Goal: Task Accomplishment & Management: Use online tool/utility

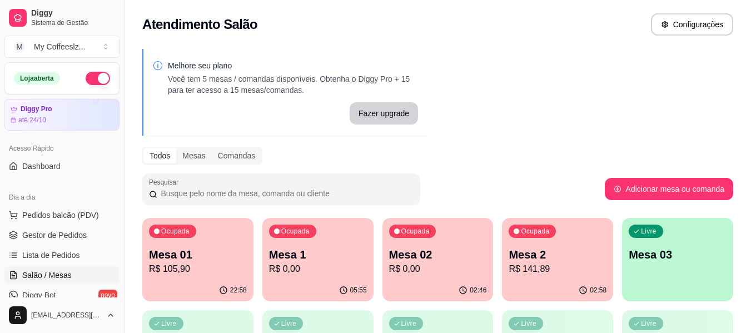
click at [432, 278] on div "Ocupada Mesa 02 R$ 0,00" at bounding box center [437, 249] width 111 height 62
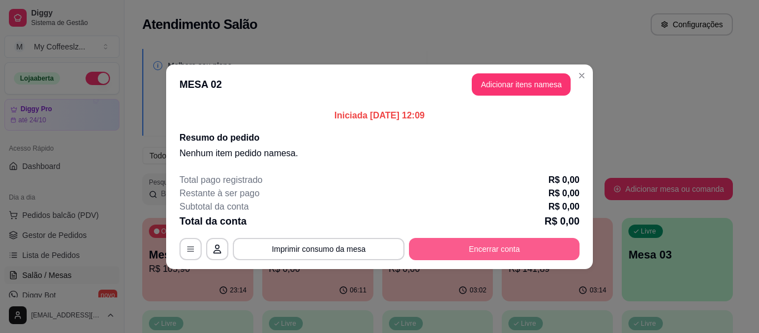
click at [429, 245] on button "Encerrar conta" at bounding box center [494, 249] width 171 height 22
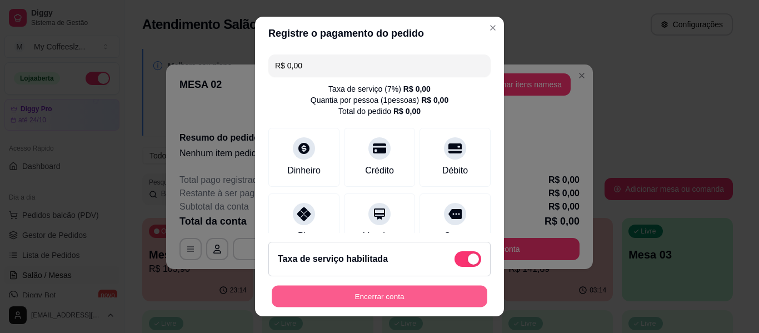
click at [405, 299] on button "Encerrar conta" at bounding box center [380, 297] width 216 height 22
click at [405, 299] on div "Encerrar conta" at bounding box center [379, 296] width 222 height 22
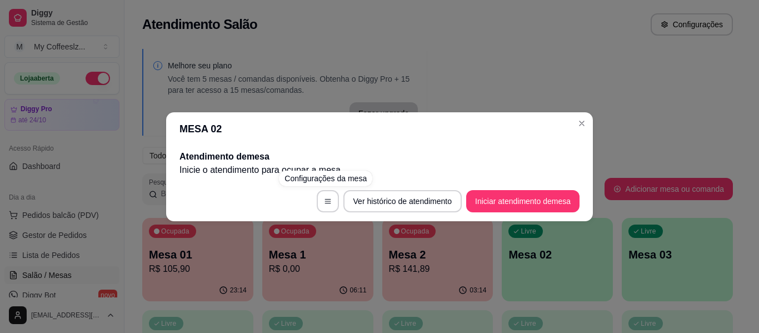
click at [431, 82] on div "MESA 02 Atendimento de mesa Inicie o atendimento para ocupar a mesa . Ver histó…" at bounding box center [379, 166] width 759 height 333
click at [469, 43] on div "MESA 02 Atendimento de mesa Inicie o atendimento para ocupar a mesa . Ver histó…" at bounding box center [379, 166] width 759 height 333
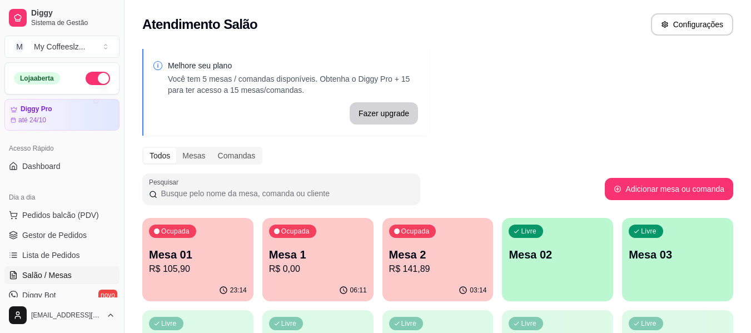
click at [320, 272] on p "R$ 0,00" at bounding box center [318, 268] width 98 height 13
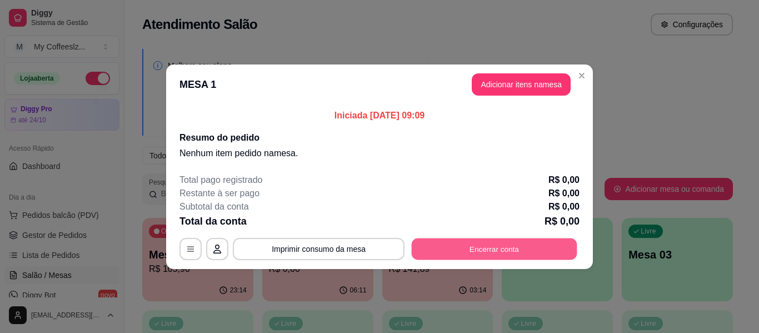
click at [450, 247] on button "Encerrar conta" at bounding box center [495, 249] width 166 height 22
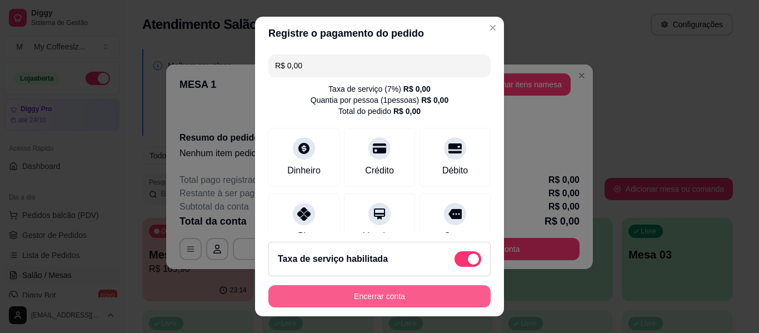
click at [404, 290] on button "Encerrar conta" at bounding box center [379, 296] width 222 height 22
click at [404, 290] on div "Encerrar conta" at bounding box center [379, 296] width 222 height 22
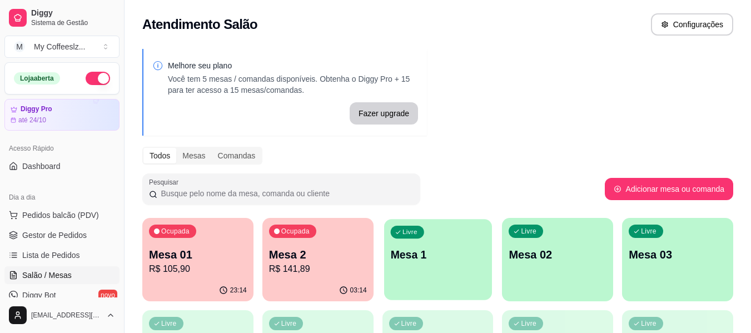
click at [418, 254] on p "Mesa 1" at bounding box center [437, 254] width 95 height 15
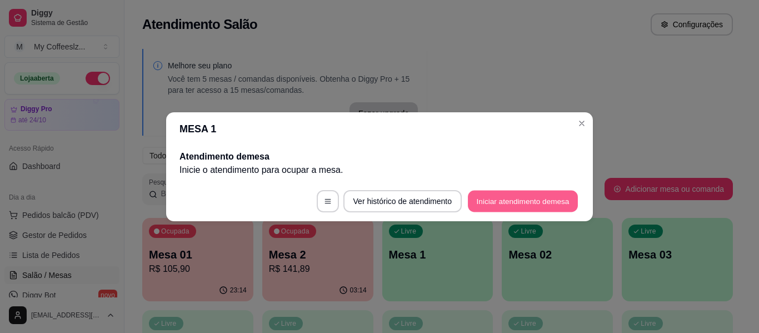
click at [502, 199] on button "Iniciar atendimento de mesa" at bounding box center [523, 201] width 110 height 22
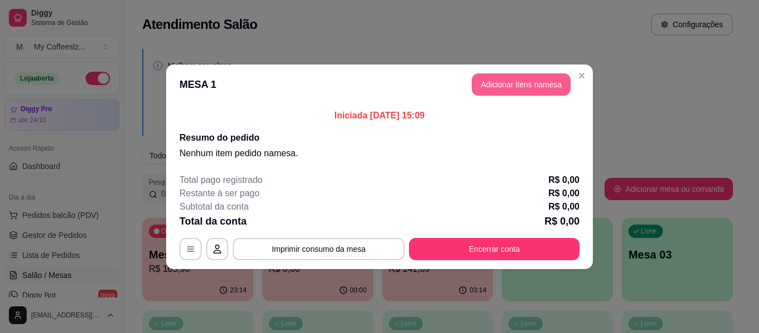
click at [520, 85] on button "Adicionar itens na mesa" at bounding box center [521, 84] width 99 height 22
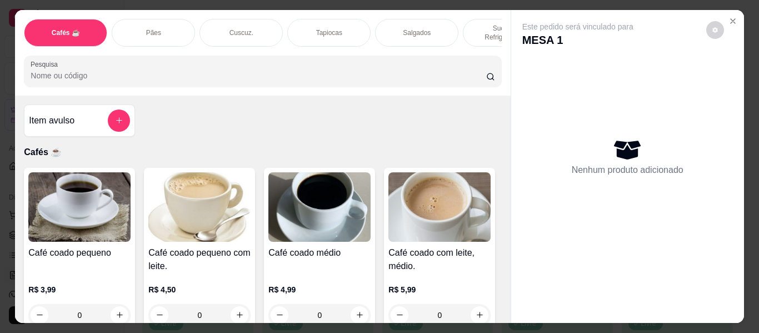
click at [159, 24] on div "Pães" at bounding box center [153, 33] width 83 height 28
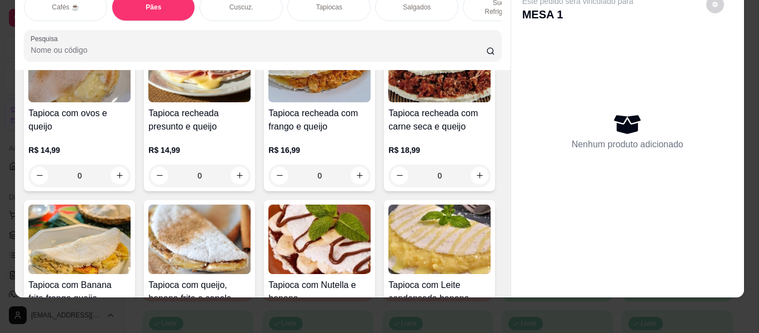
scroll to position [2730, 0]
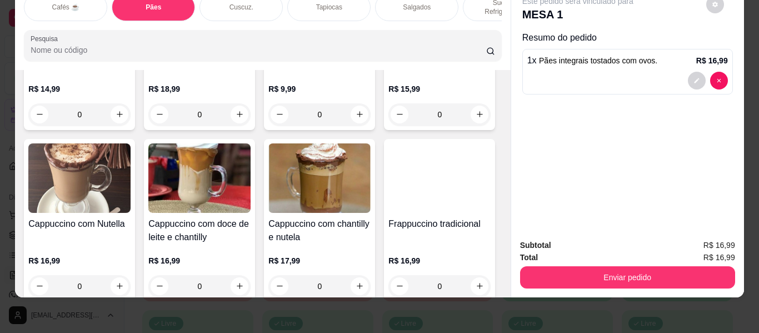
scroll to position [811, 0]
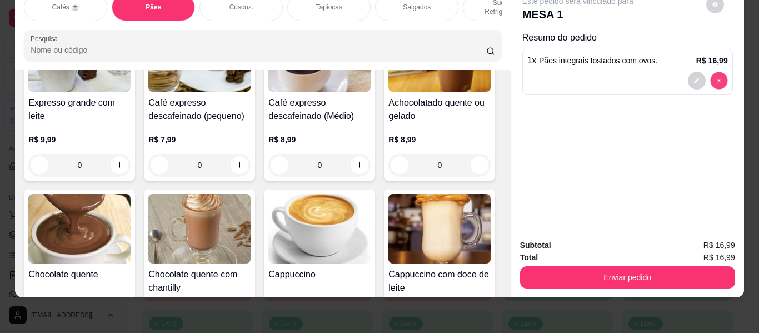
type input "0"
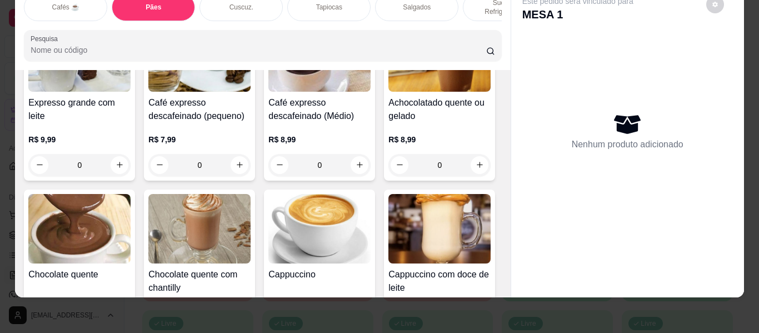
scroll to position [0, 0]
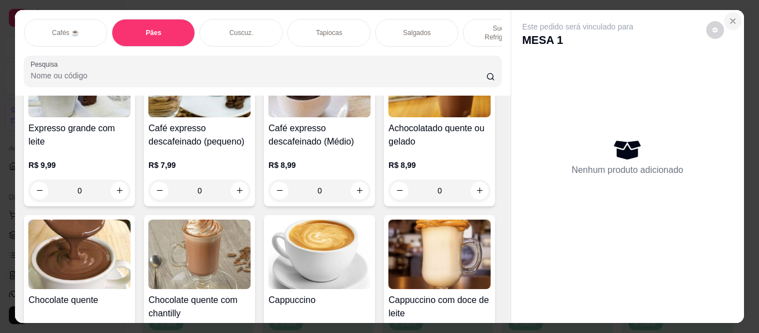
click at [728, 12] on button "Close" at bounding box center [733, 21] width 18 height 18
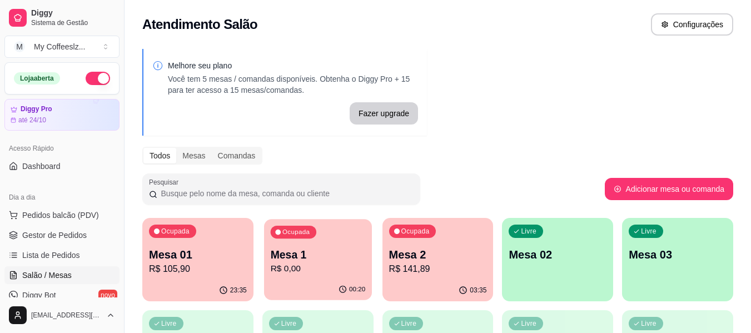
click at [292, 297] on div "00:20" at bounding box center [318, 289] width 108 height 21
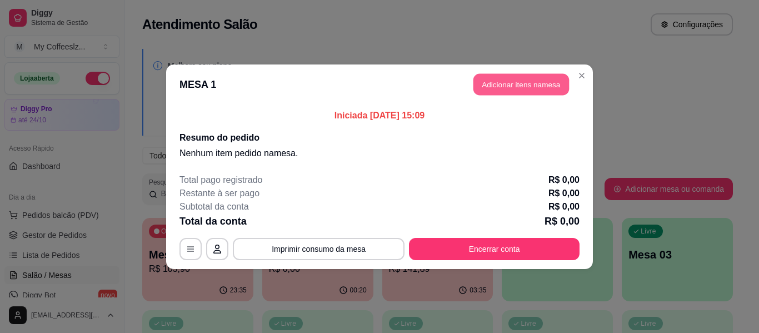
click at [518, 84] on button "Adicionar itens na mesa" at bounding box center [521, 84] width 96 height 22
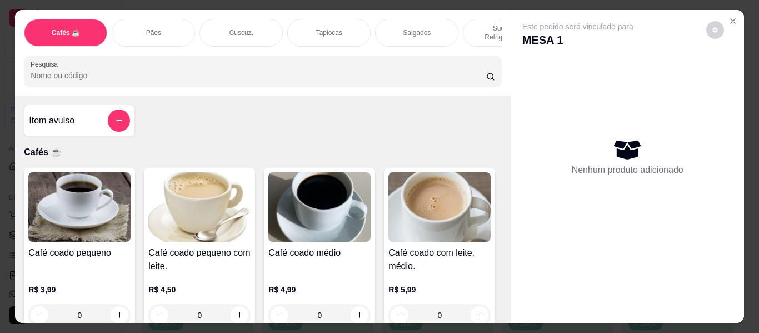
click at [249, 129] on div "Item avulso Cafés ☕ Café coado pequeno R$ 3,99 0 Café coado pequeno com leite. …" at bounding box center [262, 209] width 495 height 227
click at [218, 146] on p "Cafés ☕" at bounding box center [262, 152] width 477 height 13
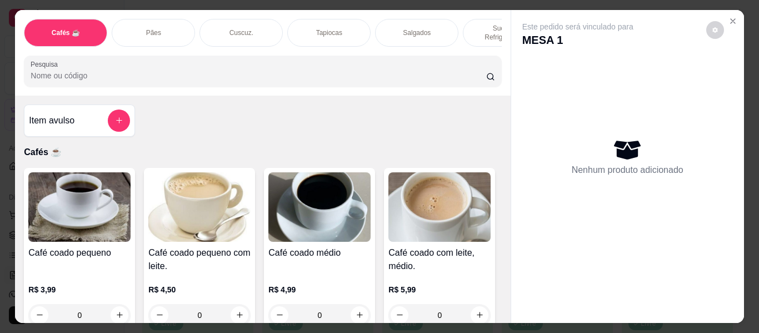
click at [236, 137] on div "Item avulso Cafés ☕ Café coado pequeno R$ 3,99 0 Café coado pequeno com leite. …" at bounding box center [262, 209] width 495 height 227
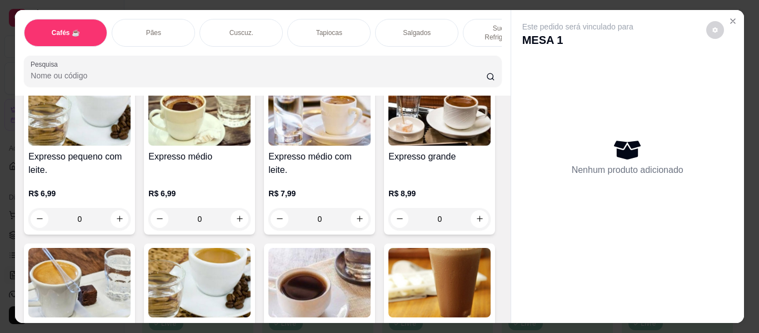
scroll to position [278, 0]
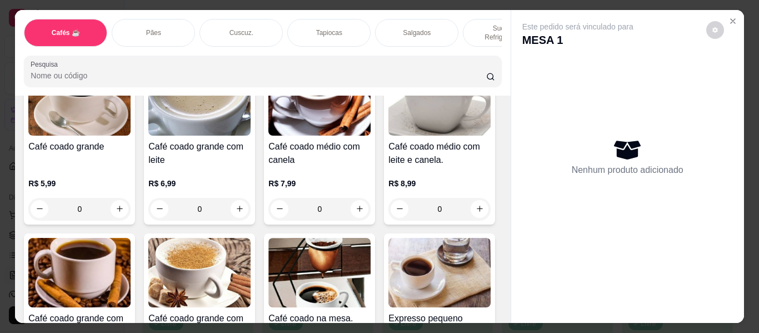
click at [477, 25] on p "Sucos e Refrigerantes" at bounding box center [504, 33] width 64 height 18
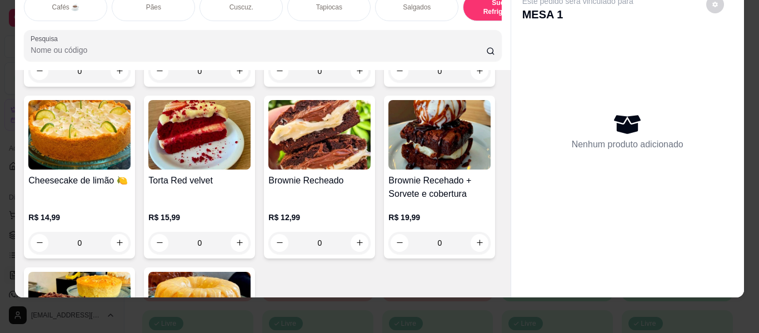
scroll to position [5127, 0]
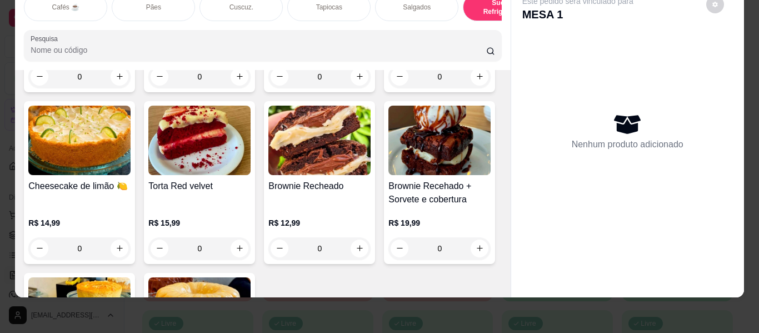
type input "1"
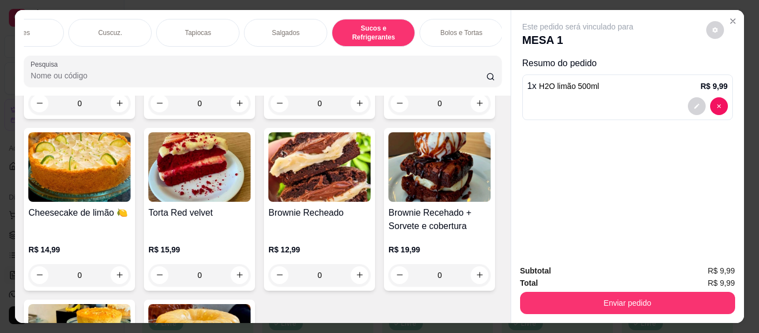
scroll to position [0, 133]
click at [462, 28] on p "Bolos e Tortas" at bounding box center [459, 32] width 42 height 9
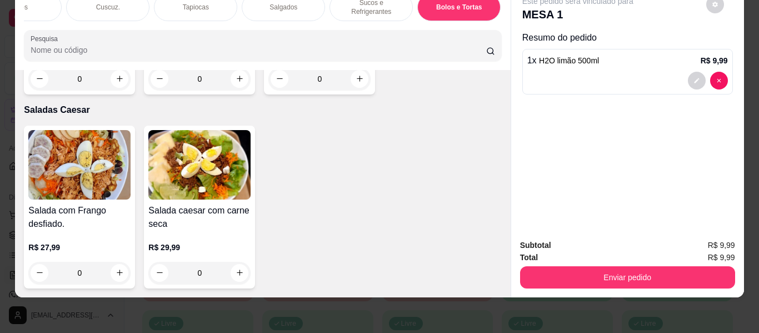
scroll to position [6812, 0]
type input "1"
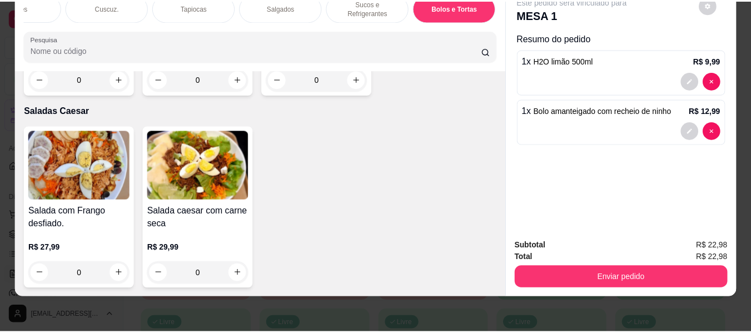
scroll to position [0, 2]
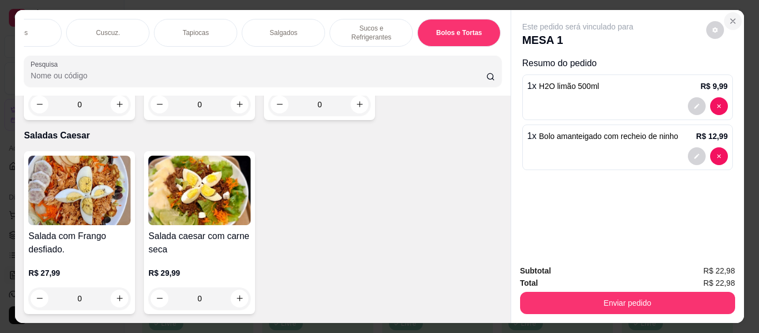
click at [728, 17] on icon "Close" at bounding box center [732, 21] width 9 height 9
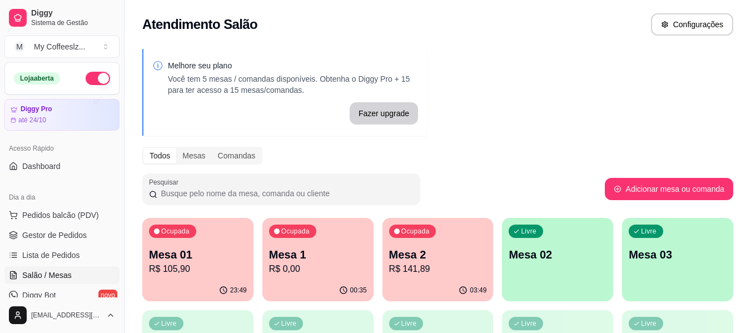
click at [612, 134] on div "Melhore seu plano Você tem 5 mesas / comandas disponíveis. Obtenha o Diggy Pro …" at bounding box center [437, 316] width 626 height 549
click at [293, 276] on div "Ocupada Mesa 1 R$ 0,00" at bounding box center [317, 249] width 111 height 62
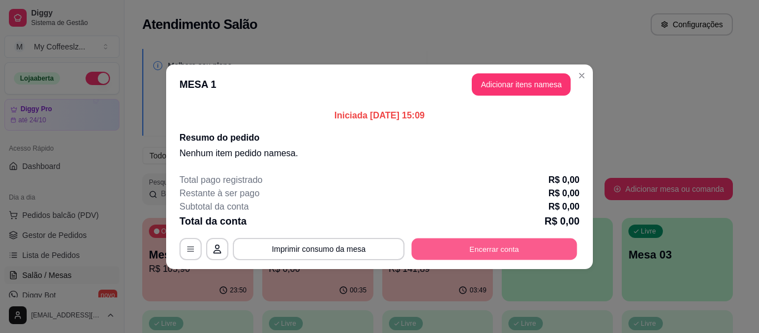
click at [478, 253] on button "Encerrar conta" at bounding box center [495, 249] width 166 height 22
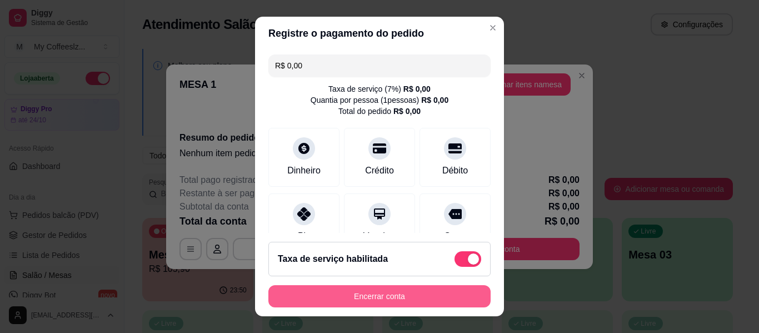
click at [387, 299] on button "Encerrar conta" at bounding box center [379, 296] width 222 height 22
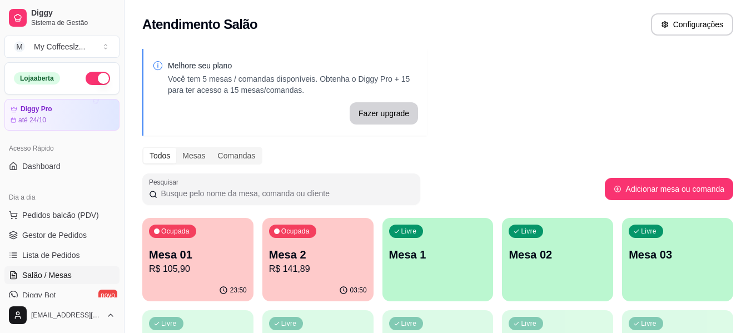
click at [441, 259] on p "Mesa 1" at bounding box center [438, 255] width 98 height 16
